Goal: Task Accomplishment & Management: Use online tool/utility

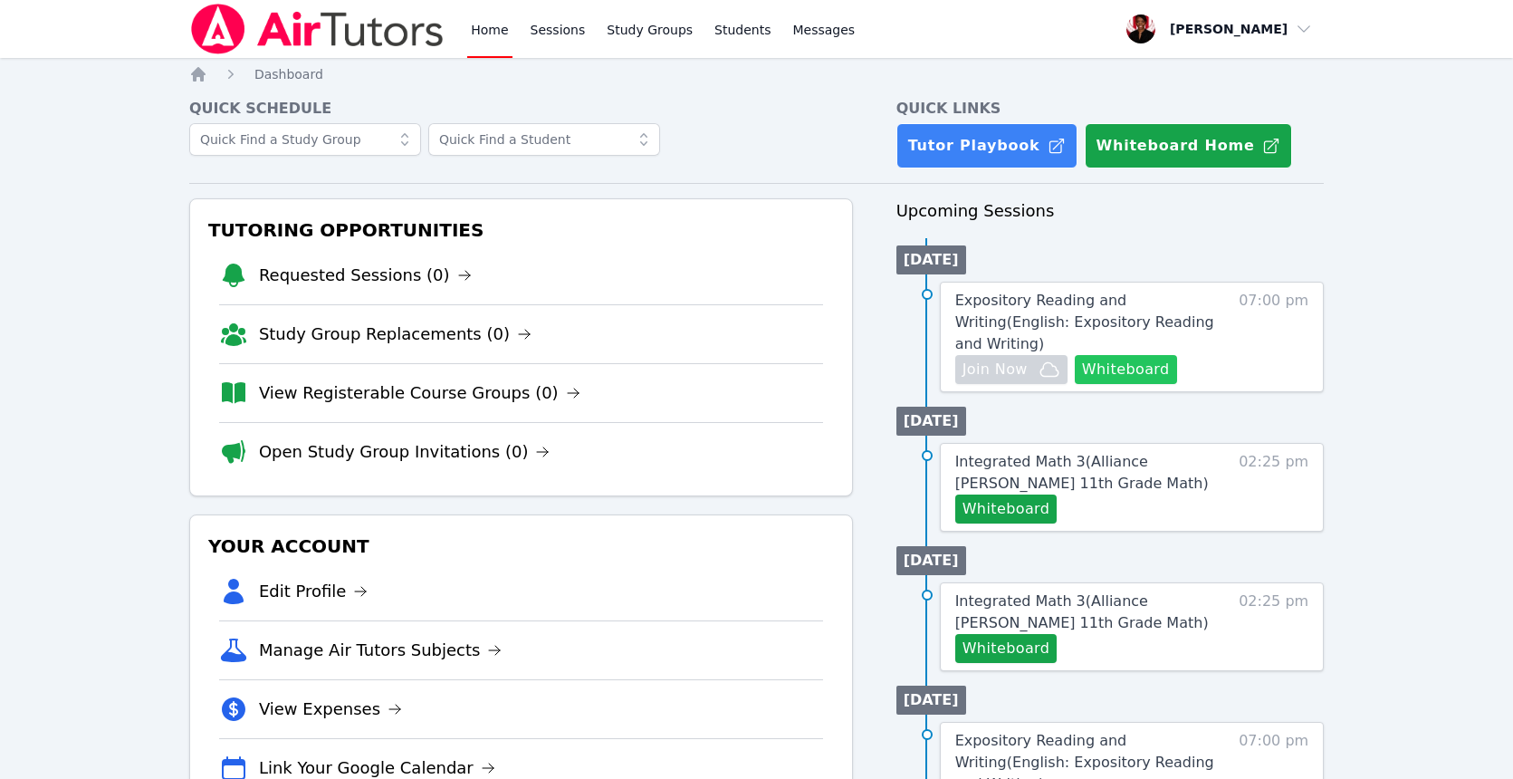
click at [1141, 373] on button "Whiteboard" at bounding box center [1126, 369] width 102 height 29
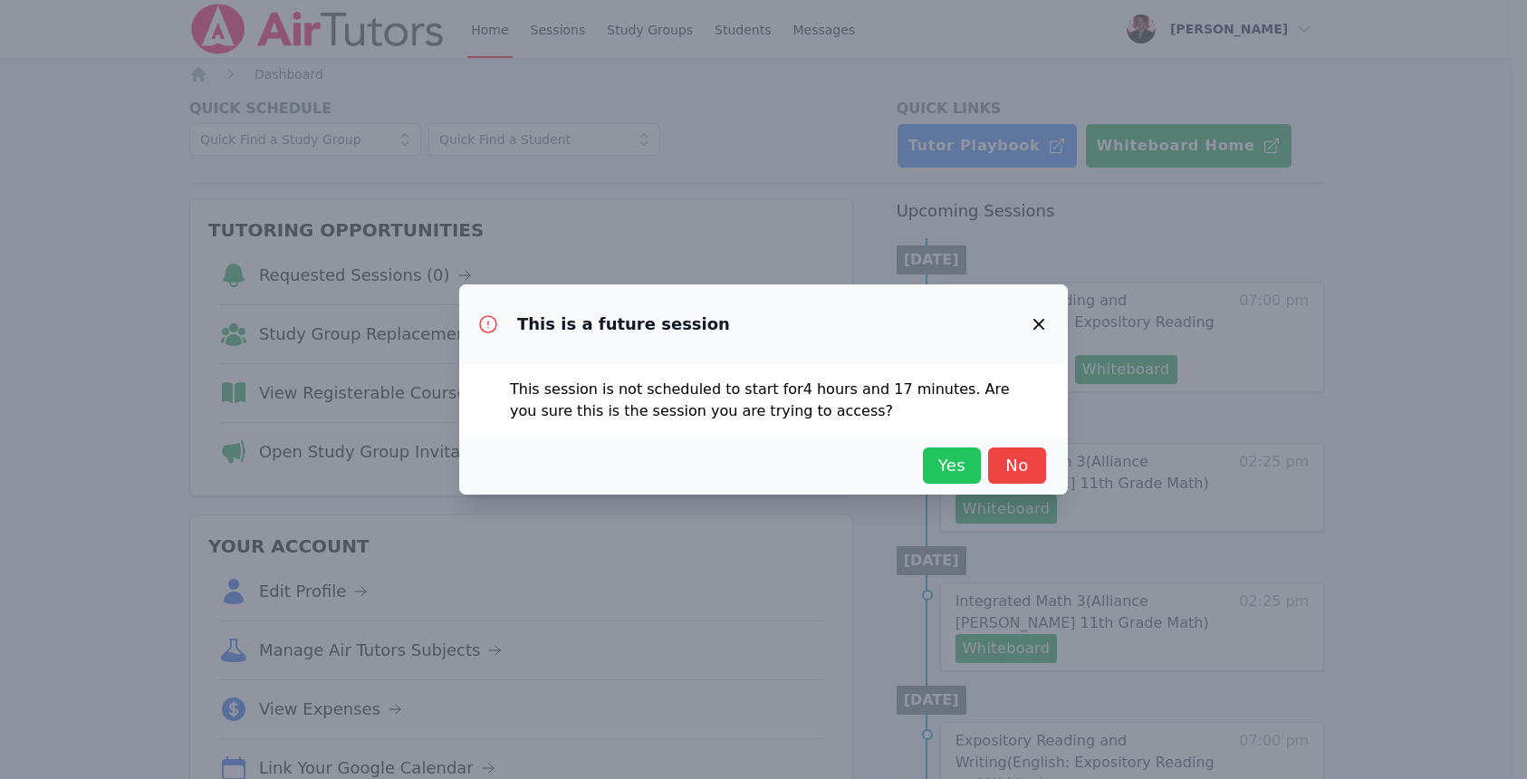
click at [954, 460] on span "Yes" at bounding box center [952, 465] width 40 height 25
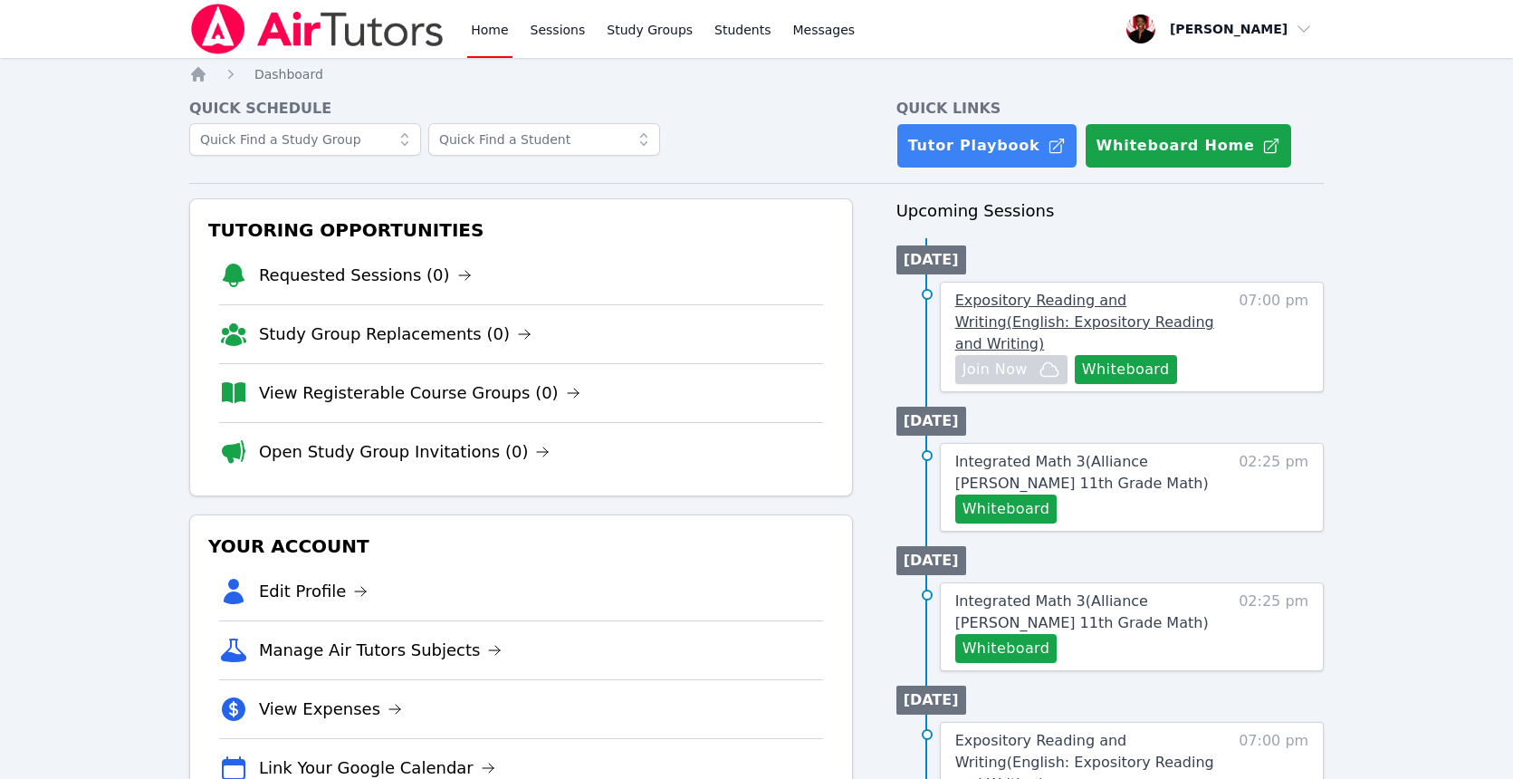
click at [1021, 320] on span "Expository Reading and Writing ( English: Expository Reading and Writing )" at bounding box center [1084, 322] width 259 height 61
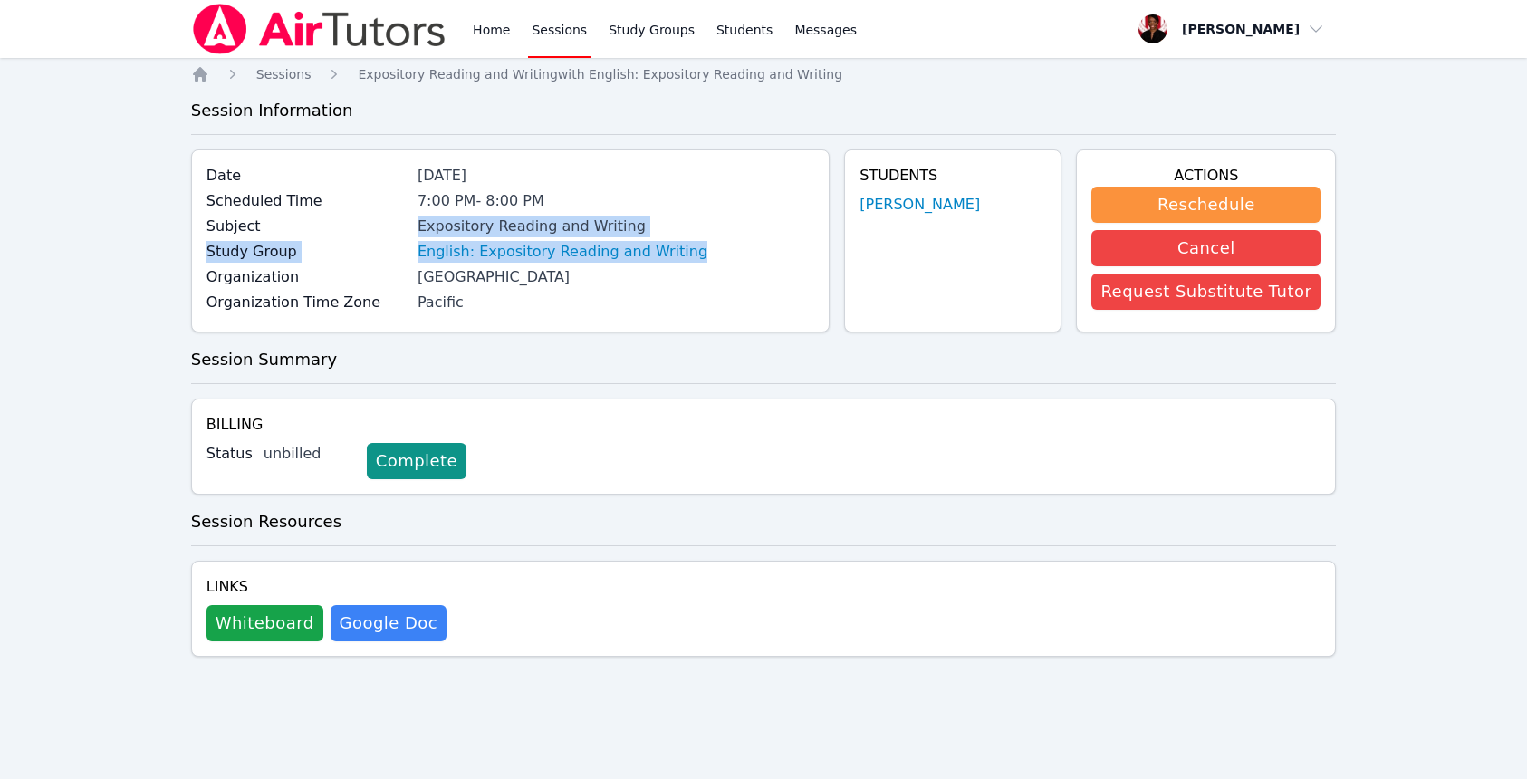
drag, startPoint x: 428, startPoint y: 225, endPoint x: 685, endPoint y: 245, distance: 257.1
click at [685, 245] on div "Date [DATE] Scheduled Time 7:00 PM - 8:00 PM Subject Expository Reading and Wri…" at bounding box center [510, 240] width 639 height 183
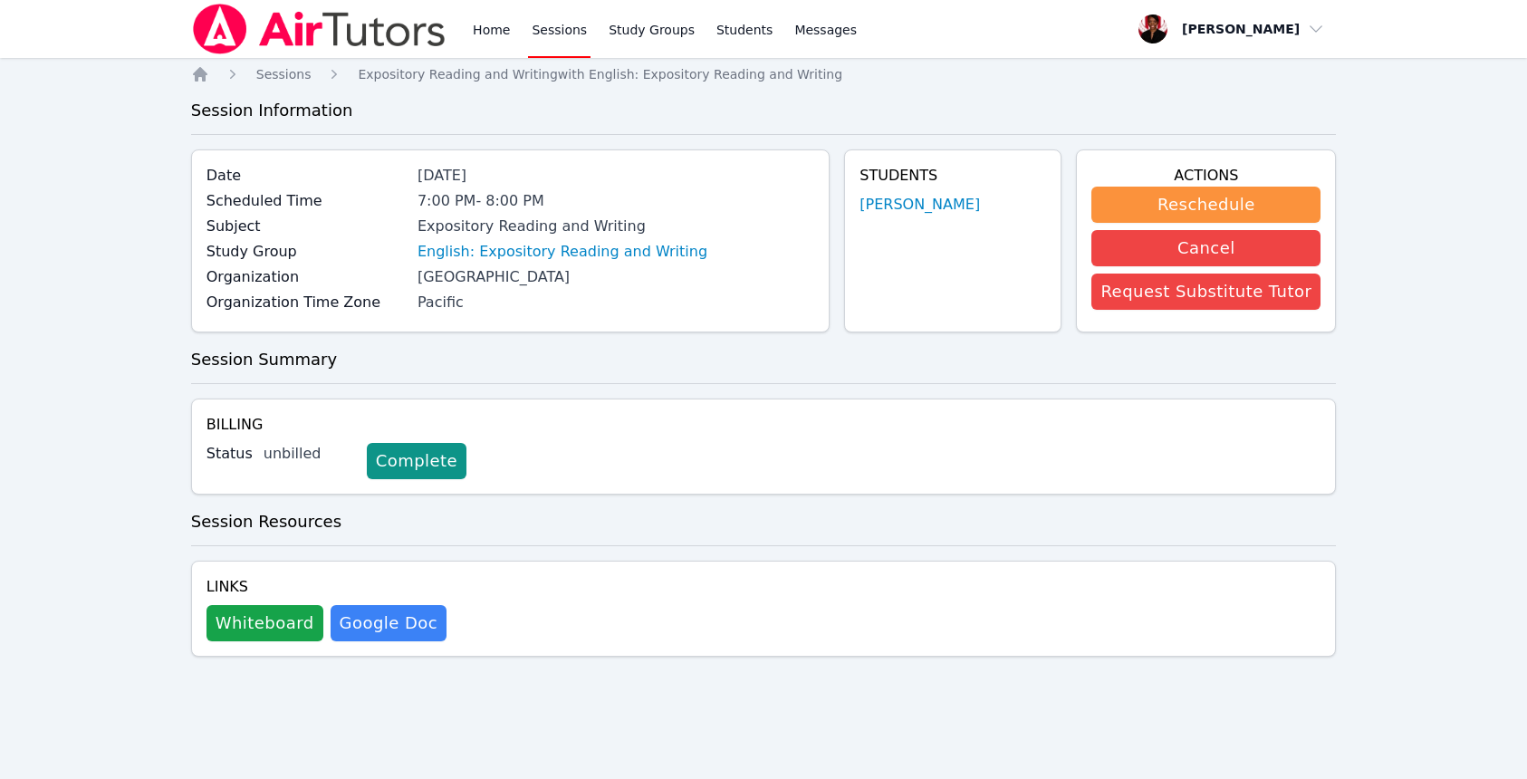
click at [685, 245] on div "English: Expository Reading and Writing" at bounding box center [615, 252] width 397 height 22
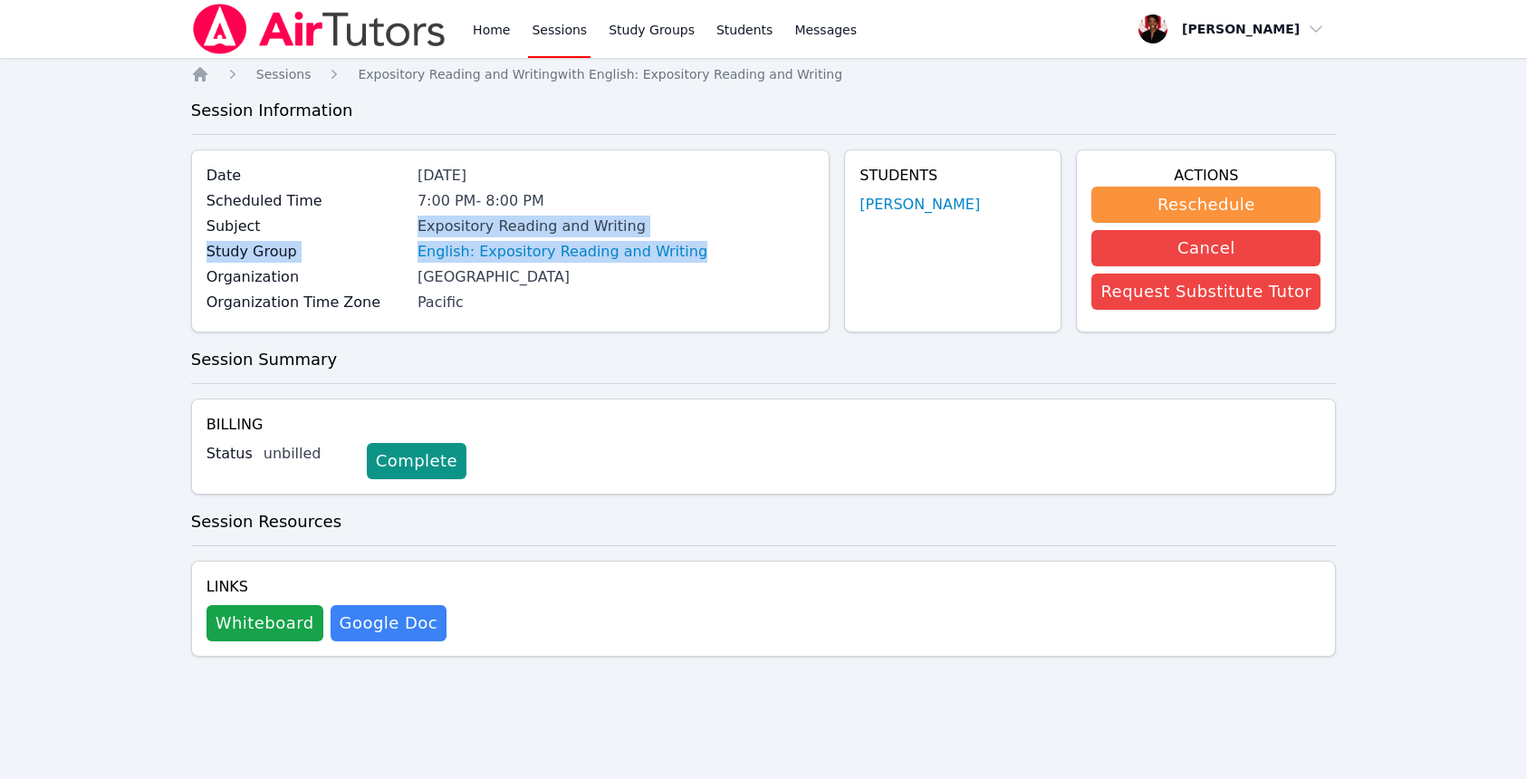
drag, startPoint x: 425, startPoint y: 223, endPoint x: 690, endPoint y: 248, distance: 266.5
click at [691, 248] on div "Date [DATE] Scheduled Time 7:00 PM - 8:00 PM Subject Expository Reading and Wri…" at bounding box center [510, 240] width 639 height 183
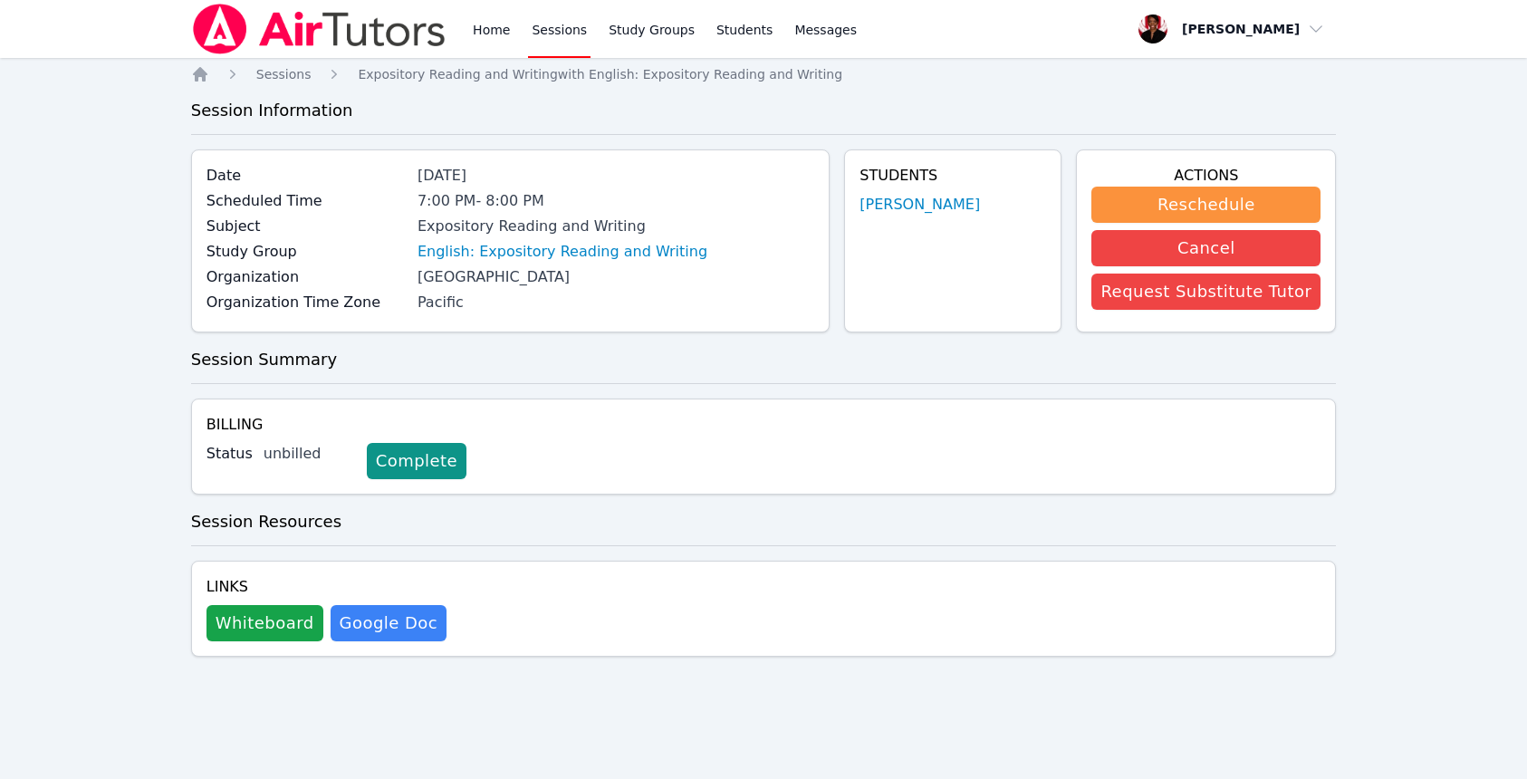
click at [728, 249] on div "English: Expository Reading and Writing" at bounding box center [615, 252] width 397 height 22
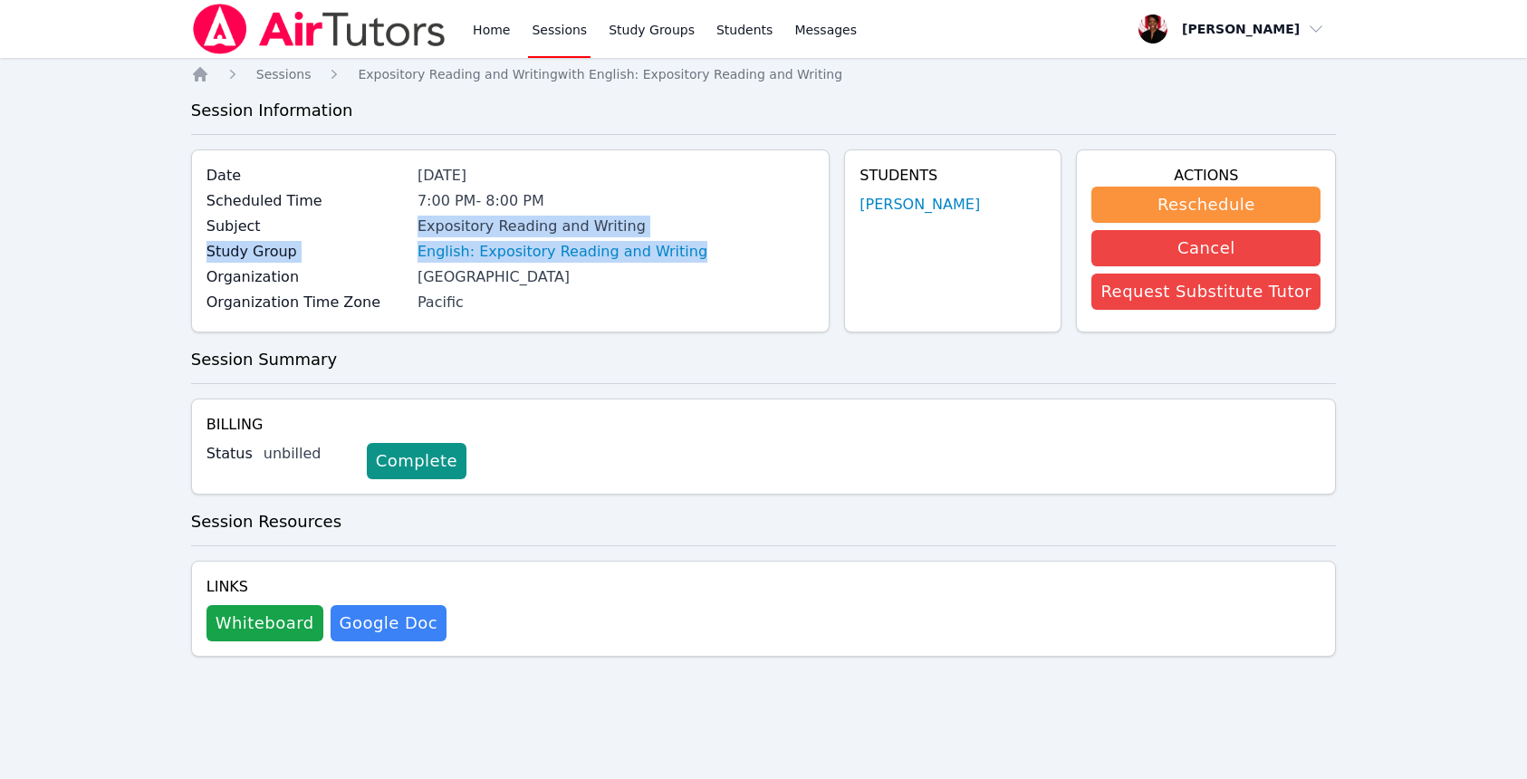
drag, startPoint x: 706, startPoint y: 255, endPoint x: 418, endPoint y: 231, distance: 289.0
click at [418, 231] on div "Date [DATE] Scheduled Time 7:00 PM - 8:00 PM Subject Expository Reading and Wri…" at bounding box center [510, 240] width 639 height 183
copy div "Expository Reading and Writing Study Group English: Expository Reading and Writ…"
click at [647, 234] on div "Expository Reading and Writing" at bounding box center [615, 227] width 397 height 22
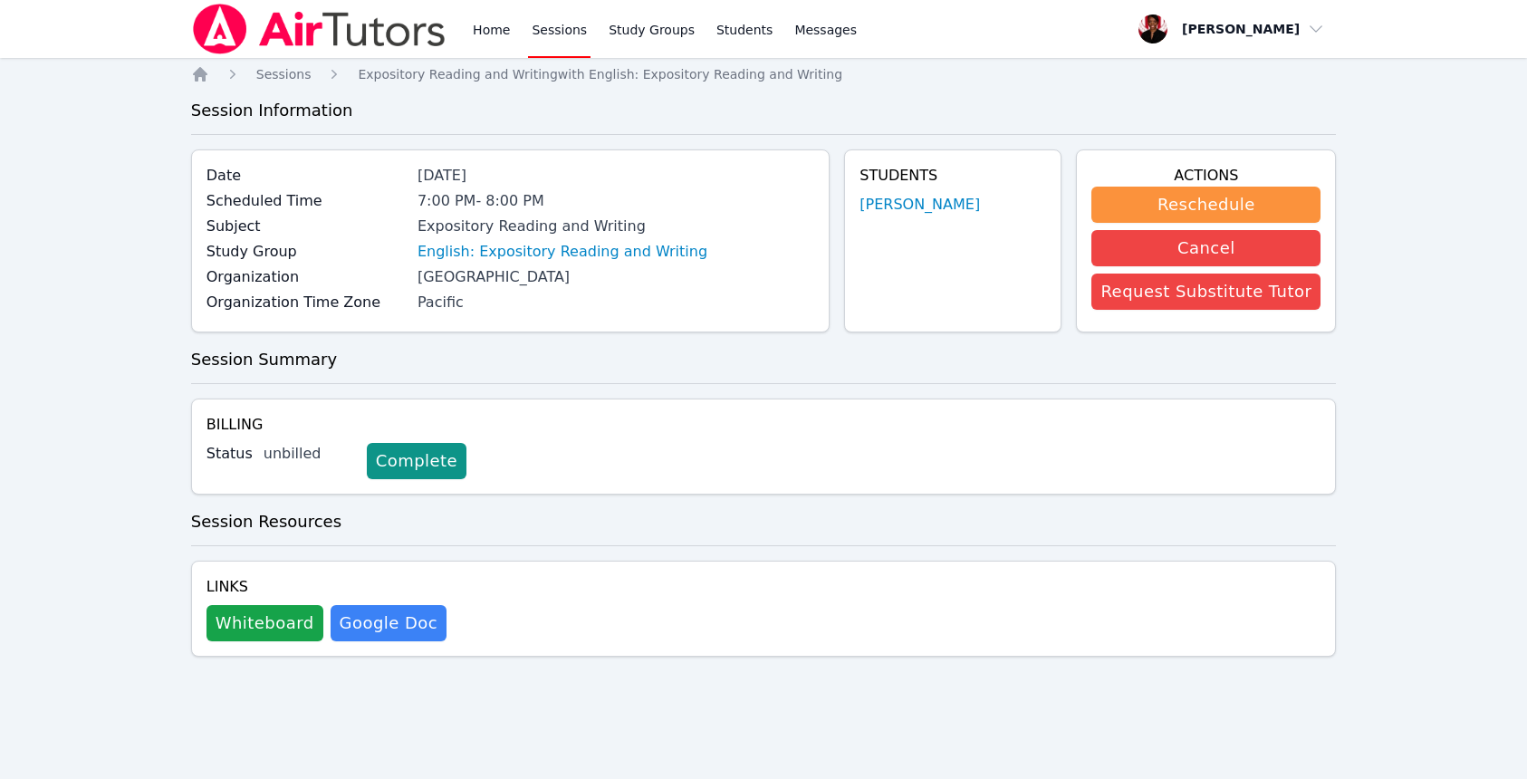
click at [596, 234] on div "Expository Reading and Writing" at bounding box center [615, 227] width 397 height 22
drag, startPoint x: 689, startPoint y: 250, endPoint x: 657, endPoint y: 257, distance: 33.4
click at [688, 250] on div at bounding box center [679, 266] width 172 height 36
click at [655, 257] on div at bounding box center [679, 266] width 172 height 36
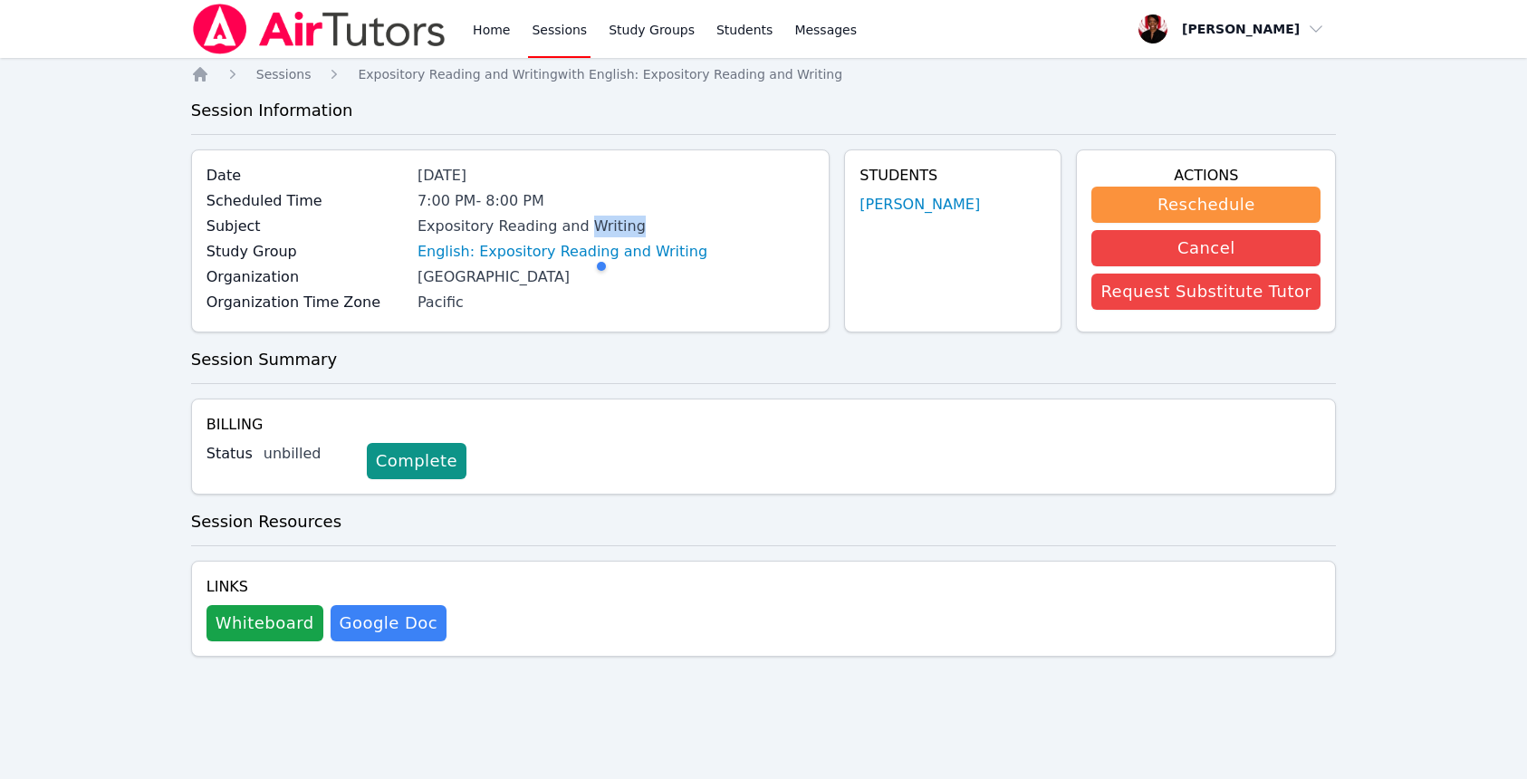
click at [652, 250] on div at bounding box center [679, 266] width 172 height 36
click at [604, 255] on div at bounding box center [679, 266] width 172 height 36
drag, startPoint x: 694, startPoint y: 252, endPoint x: 504, endPoint y: 238, distance: 189.7
click at [507, 237] on body "Home Sessions Study Groups Students Messages Open user menu [PERSON_NAME] Open …" at bounding box center [763, 389] width 1527 height 779
drag, startPoint x: 401, startPoint y: 245, endPoint x: 705, endPoint y: 245, distance: 303.4
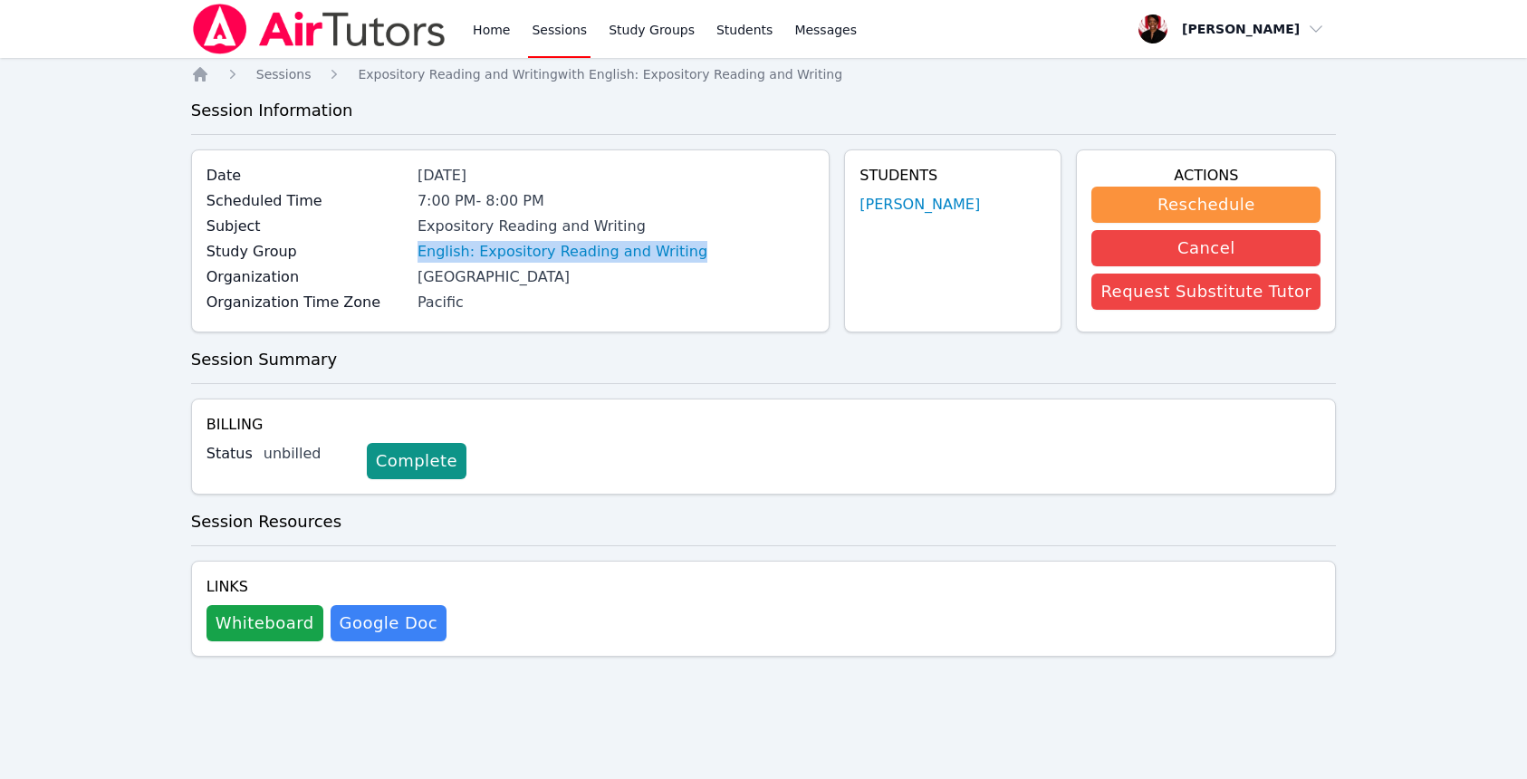
click at [711, 244] on div "Study Group English: Expository Reading and Writing" at bounding box center [510, 253] width 609 height 25
drag, startPoint x: 595, startPoint y: 267, endPoint x: 629, endPoint y: 254, distance: 37.0
click at [629, 254] on div "Date [DATE] Scheduled Time 7:00 PM - 8:00 PM Subject Expository Reading and Wri…" at bounding box center [510, 240] width 639 height 183
drag, startPoint x: 696, startPoint y: 247, endPoint x: 372, endPoint y: 250, distance: 324.2
click at [372, 250] on div "Study Group English: Expository Reading and Writing" at bounding box center [510, 253] width 609 height 25
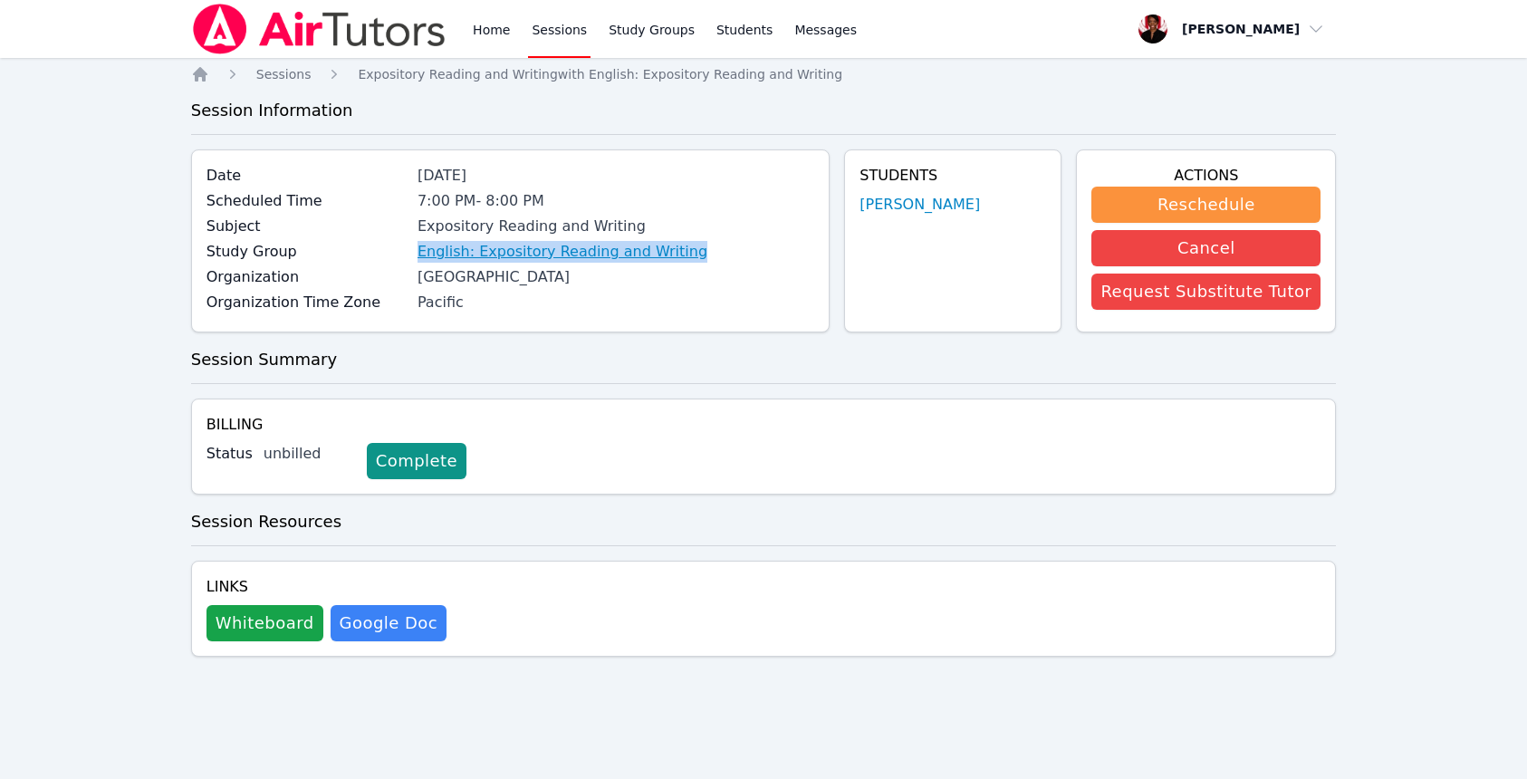
copy div "English: Expository Reading and Writing"
click at [484, 39] on link "Home" at bounding box center [491, 29] width 44 height 58
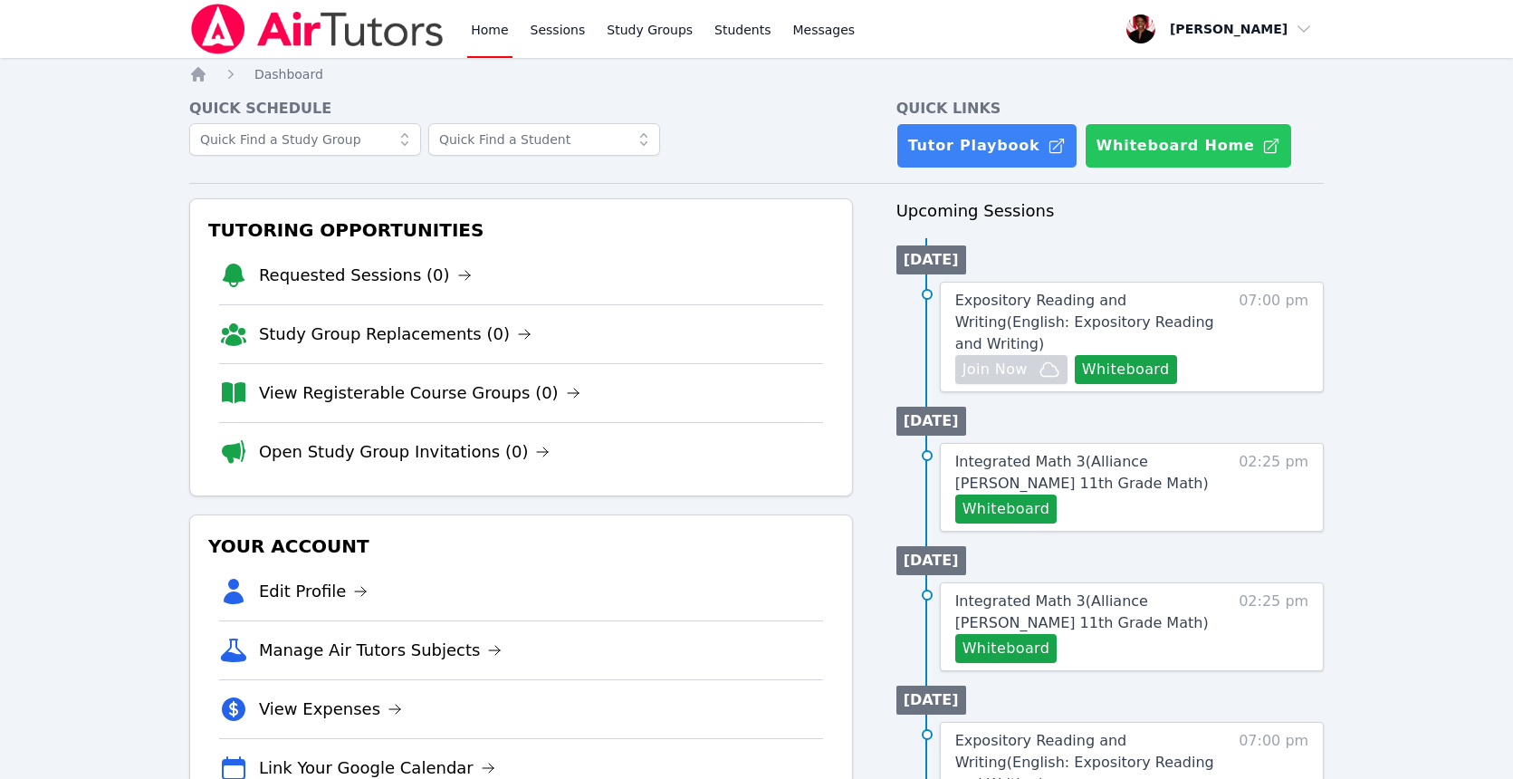
click at [1101, 145] on button "Whiteboard Home" at bounding box center [1188, 145] width 207 height 45
